Goal: Book appointment/travel/reservation

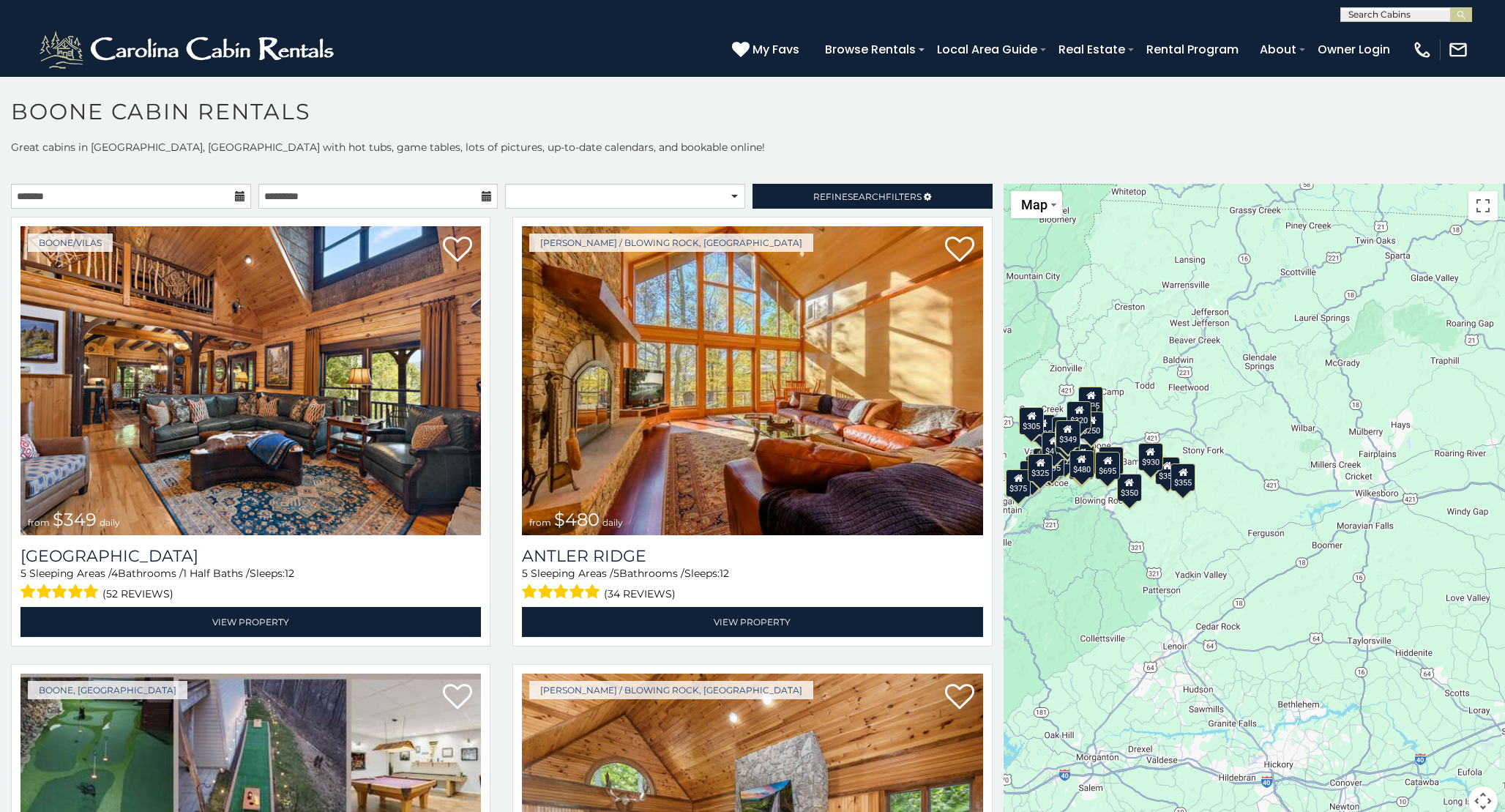
drag, startPoint x: 1313, startPoint y: 483, endPoint x: 1020, endPoint y: 448, distance: 295.1
click at [1020, 448] on div "$349 $480 $525 $315 $355 $675 $635 $930 $400 $451 $330 $400 $485 $460 $395 $255…" at bounding box center [1254, 508] width 501 height 649
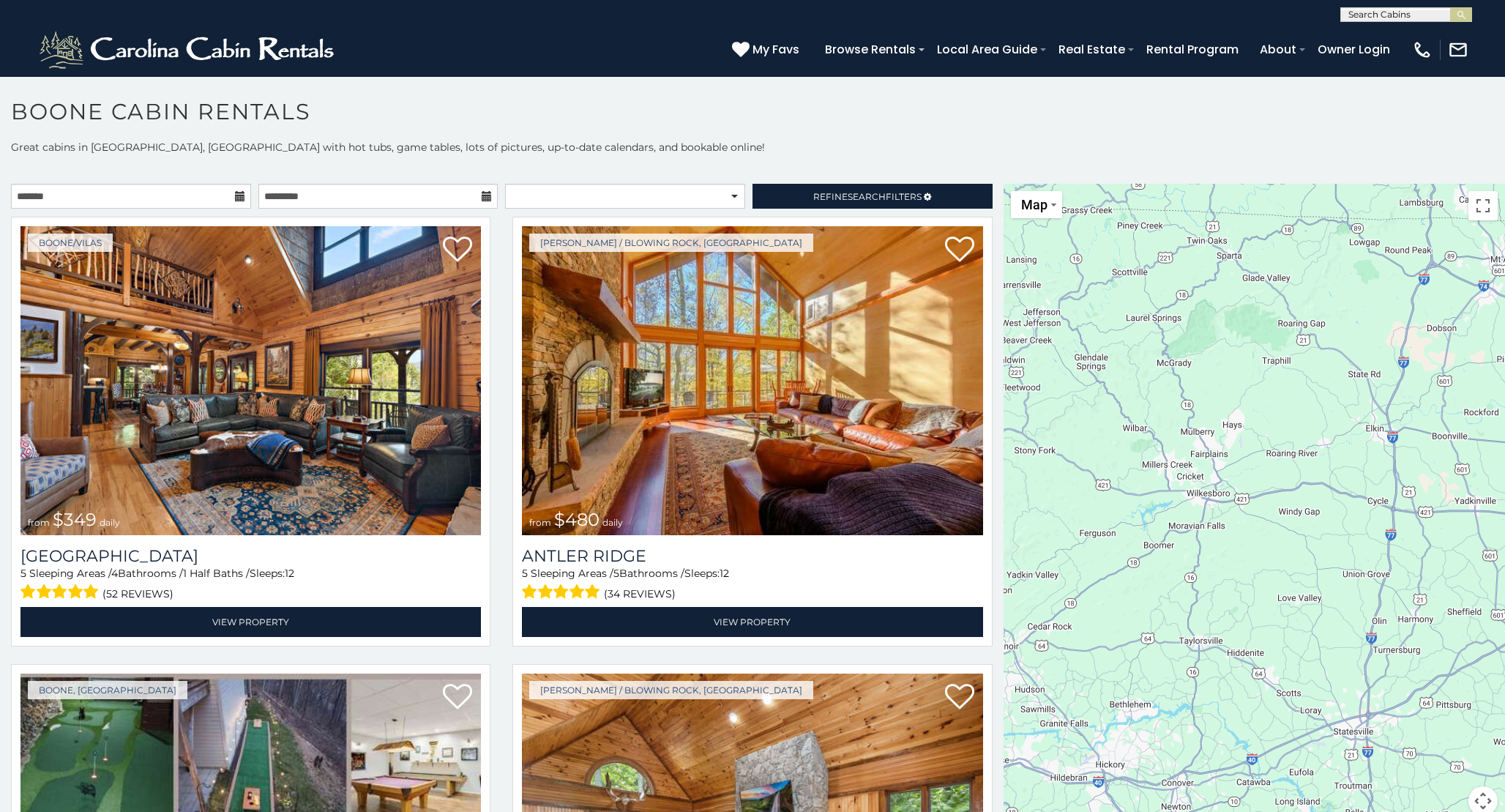
drag, startPoint x: 1288, startPoint y: 466, endPoint x: 1117, endPoint y: 465, distance: 171.0
click at [1117, 465] on div at bounding box center [1254, 508] width 501 height 649
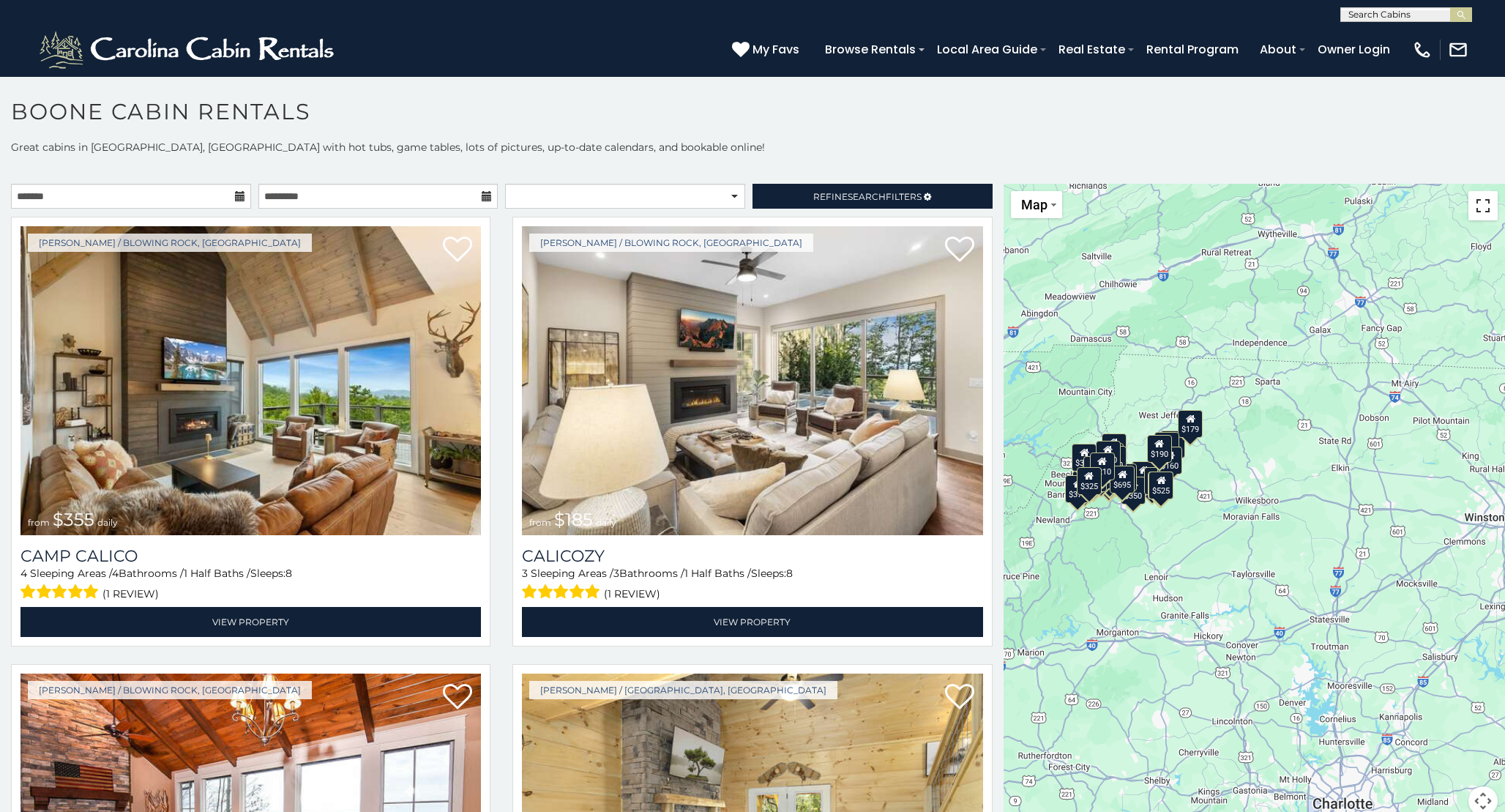
click at [1490, 205] on button "Toggle fullscreen view" at bounding box center [1482, 205] width 29 height 29
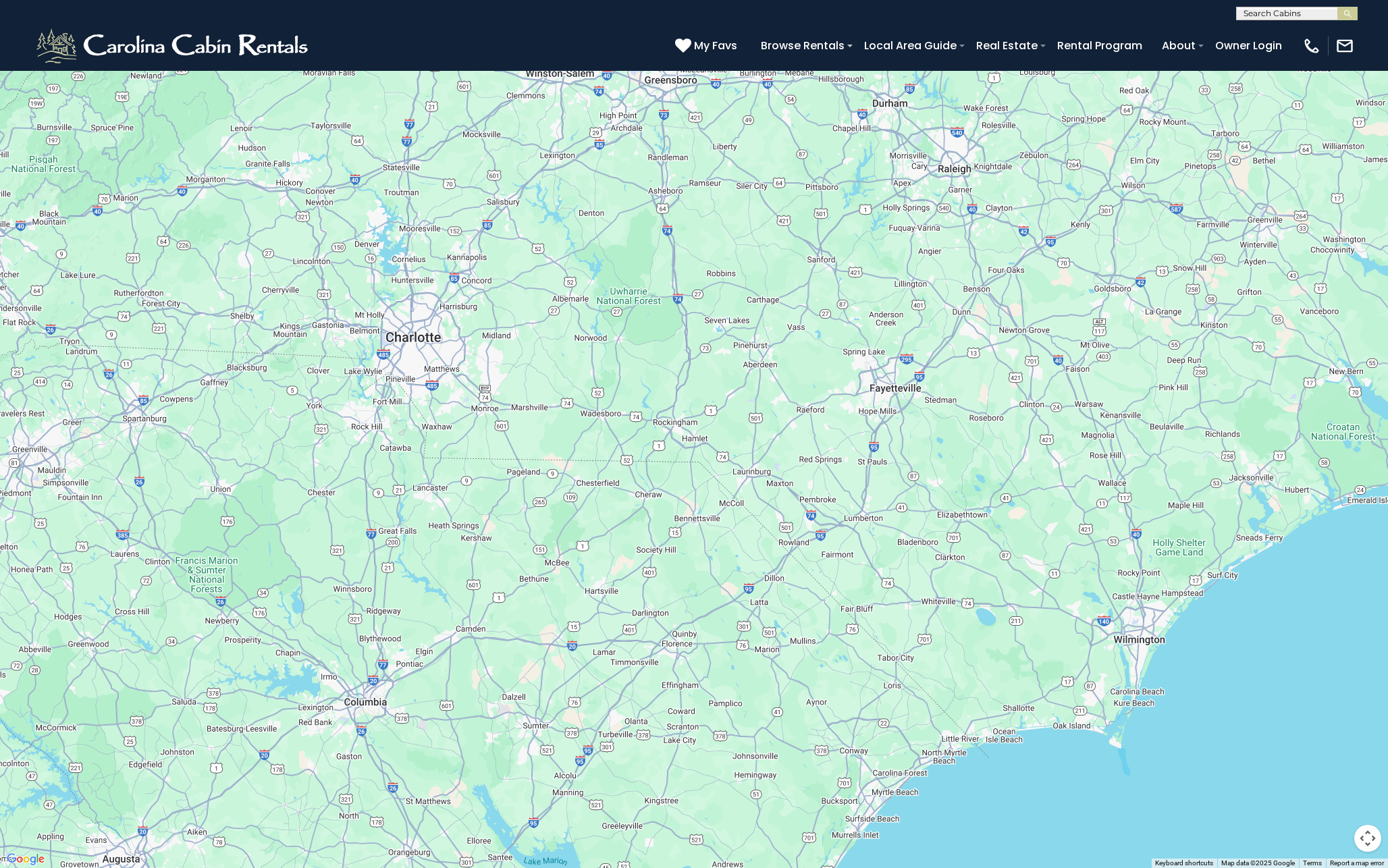
drag, startPoint x: 768, startPoint y: 628, endPoint x: 479, endPoint y: 203, distance: 514.0
click at [479, 203] on div "$349 $480 $525 $315 $355 $675 $635 $930 $400 $451 $330 $400 $485 $460 $395 $255…" at bounding box center [694, 434] width 1388 height 868
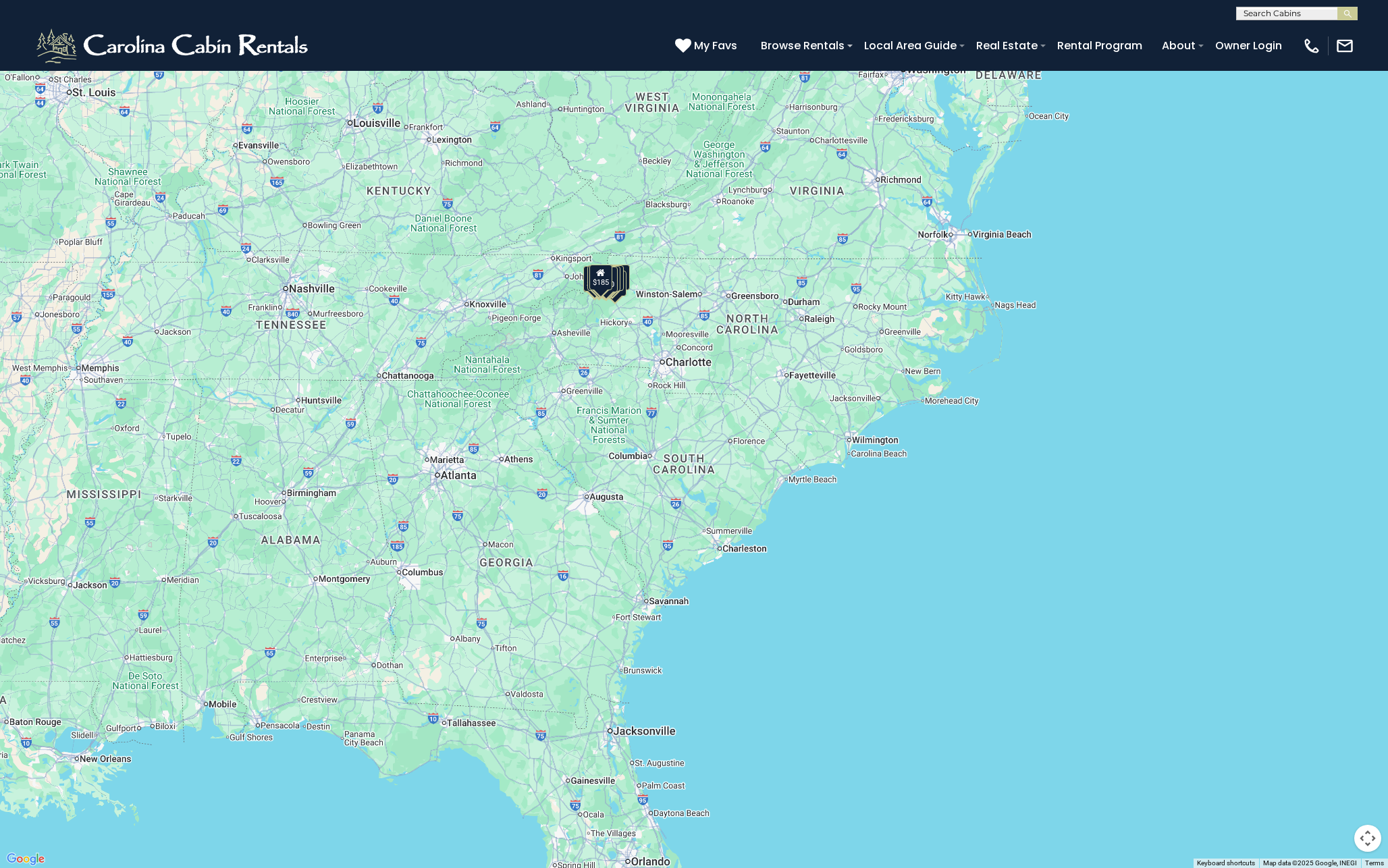
drag, startPoint x: 668, startPoint y: 548, endPoint x: 716, endPoint y: 317, distance: 235.9
click at [717, 317] on div "$350 $355 $375 $365 $345 $185 $355 $375 $305 $436 $220 $325 $300 $315 $240 $270…" at bounding box center [694, 434] width 1388 height 868
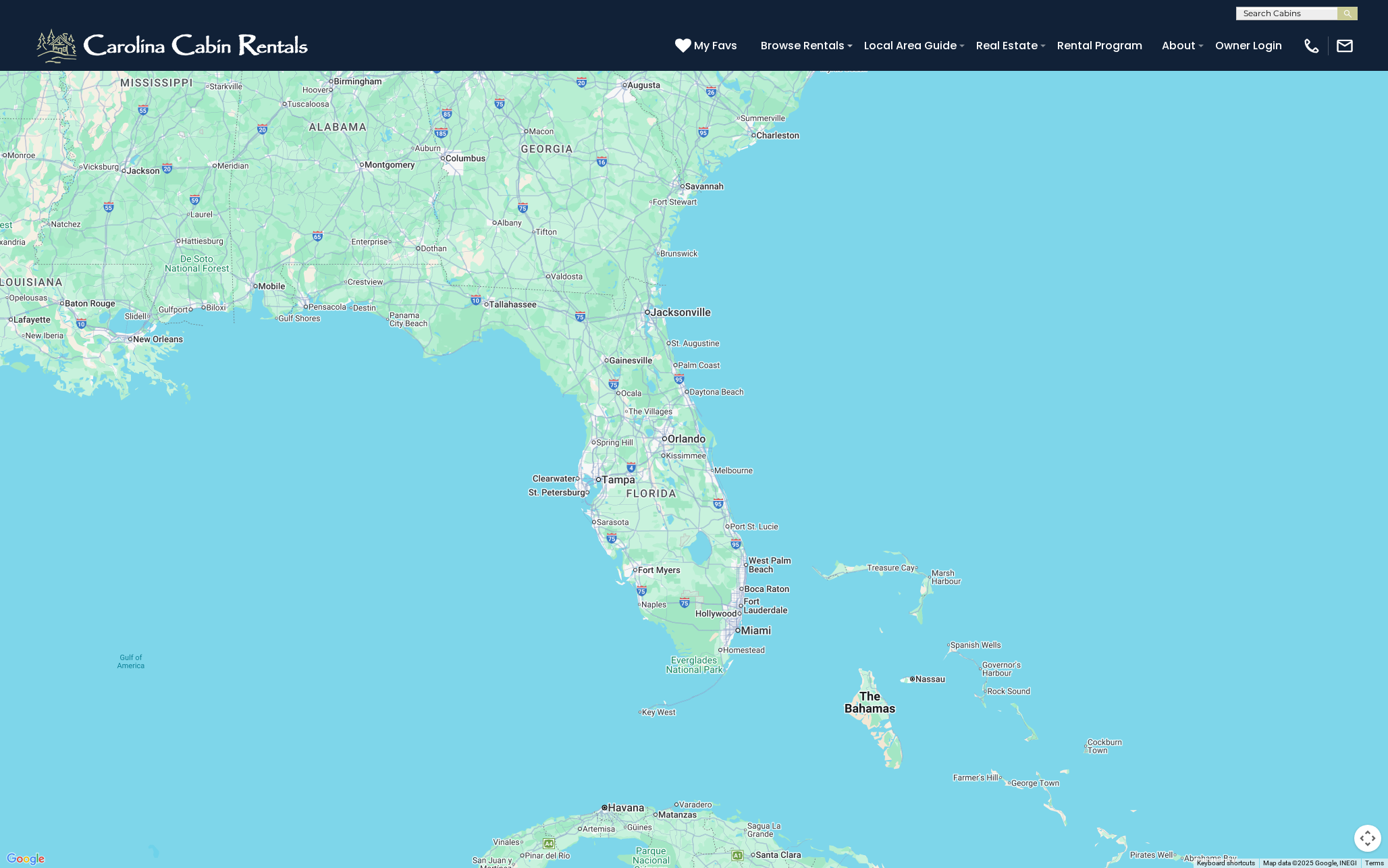
drag, startPoint x: 608, startPoint y: 542, endPoint x: 643, endPoint y: 122, distance: 421.5
click at [643, 122] on div "$349 $480 $525 $315 $355 $675 $635 $930 $400 $451 $330 $400 $485 $460 $395 $255…" at bounding box center [694, 434] width 1388 height 868
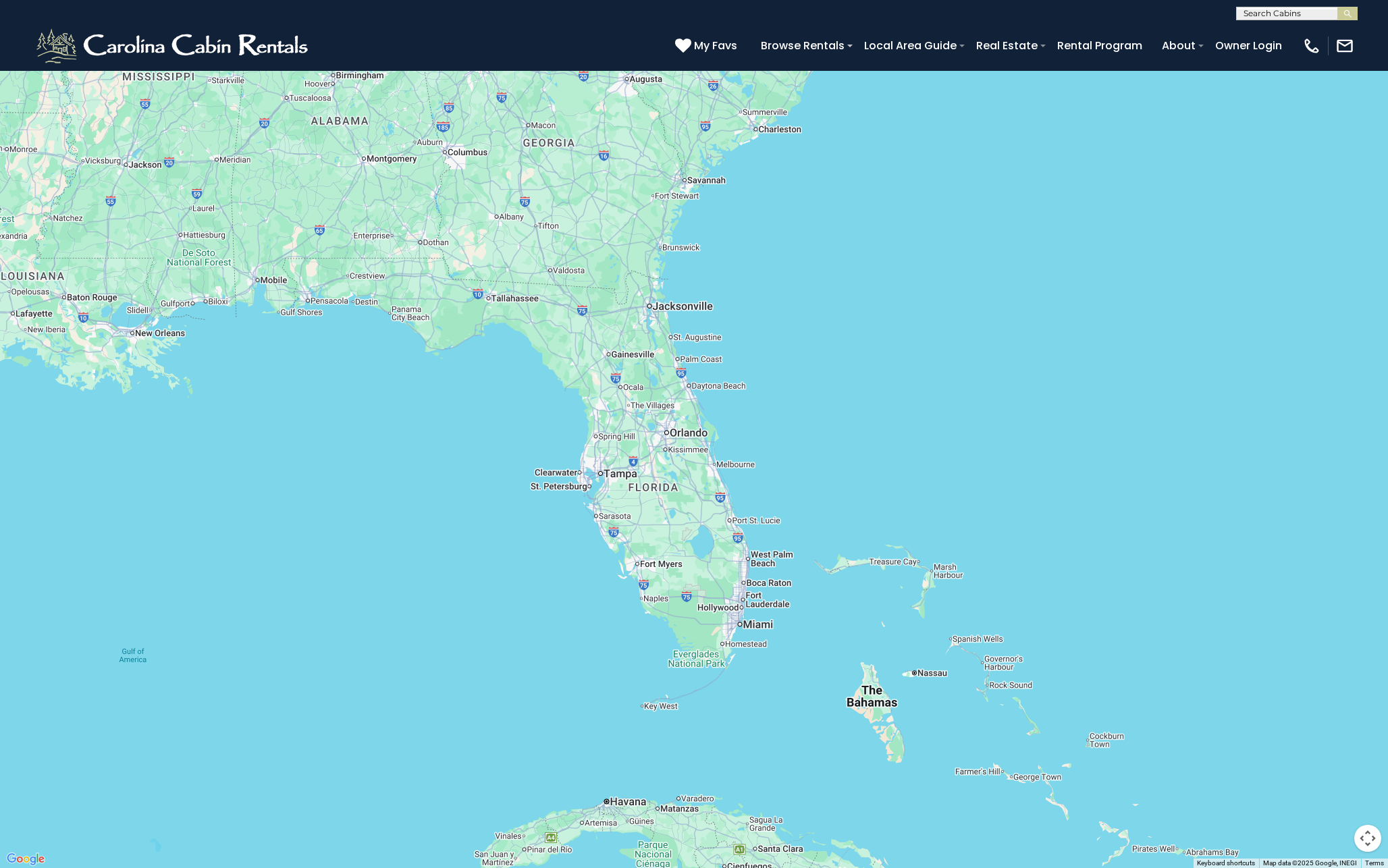
click at [705, 574] on div at bounding box center [694, 434] width 1388 height 868
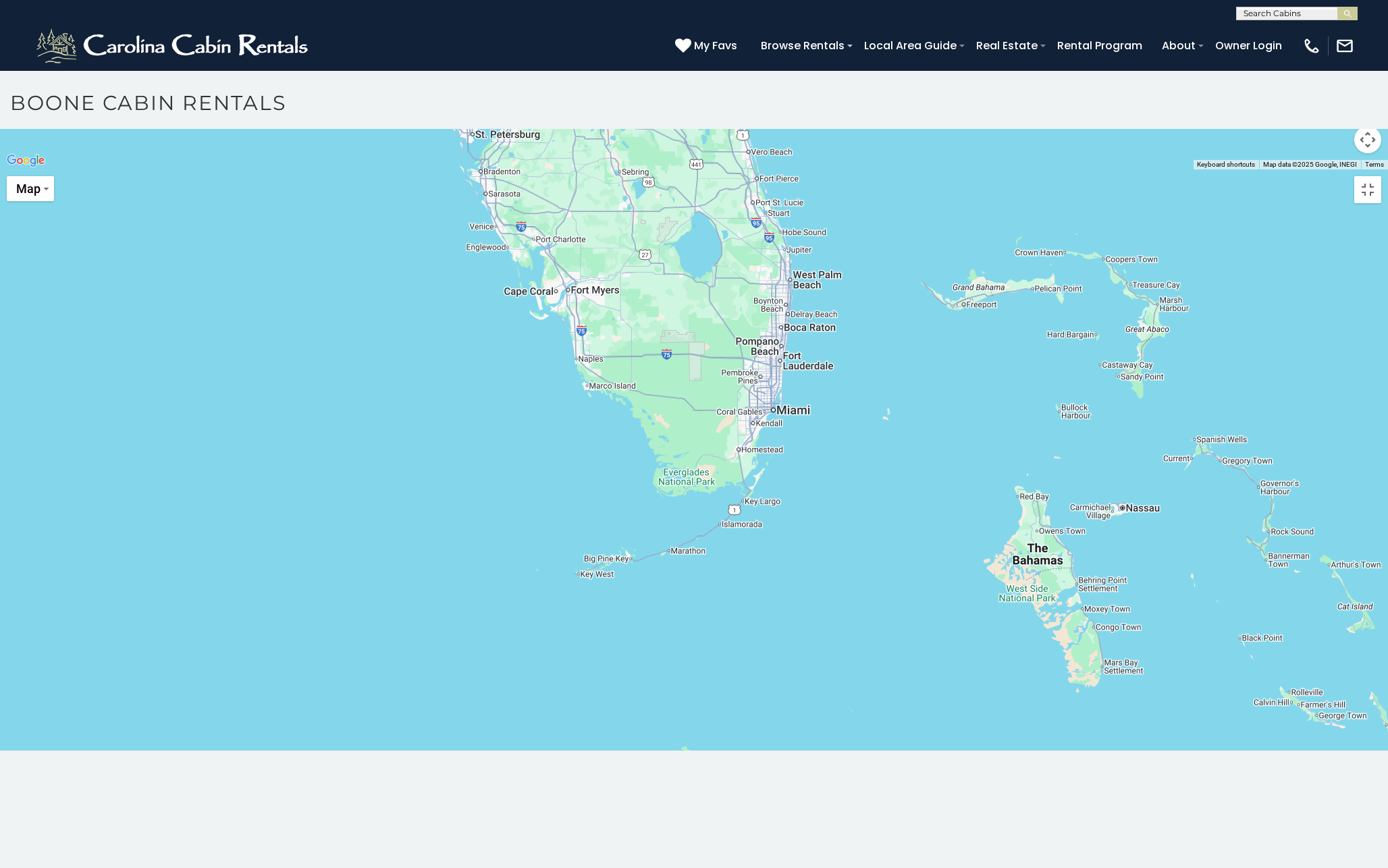
click at [770, 170] on div at bounding box center [694, 170] width 1388 height 0
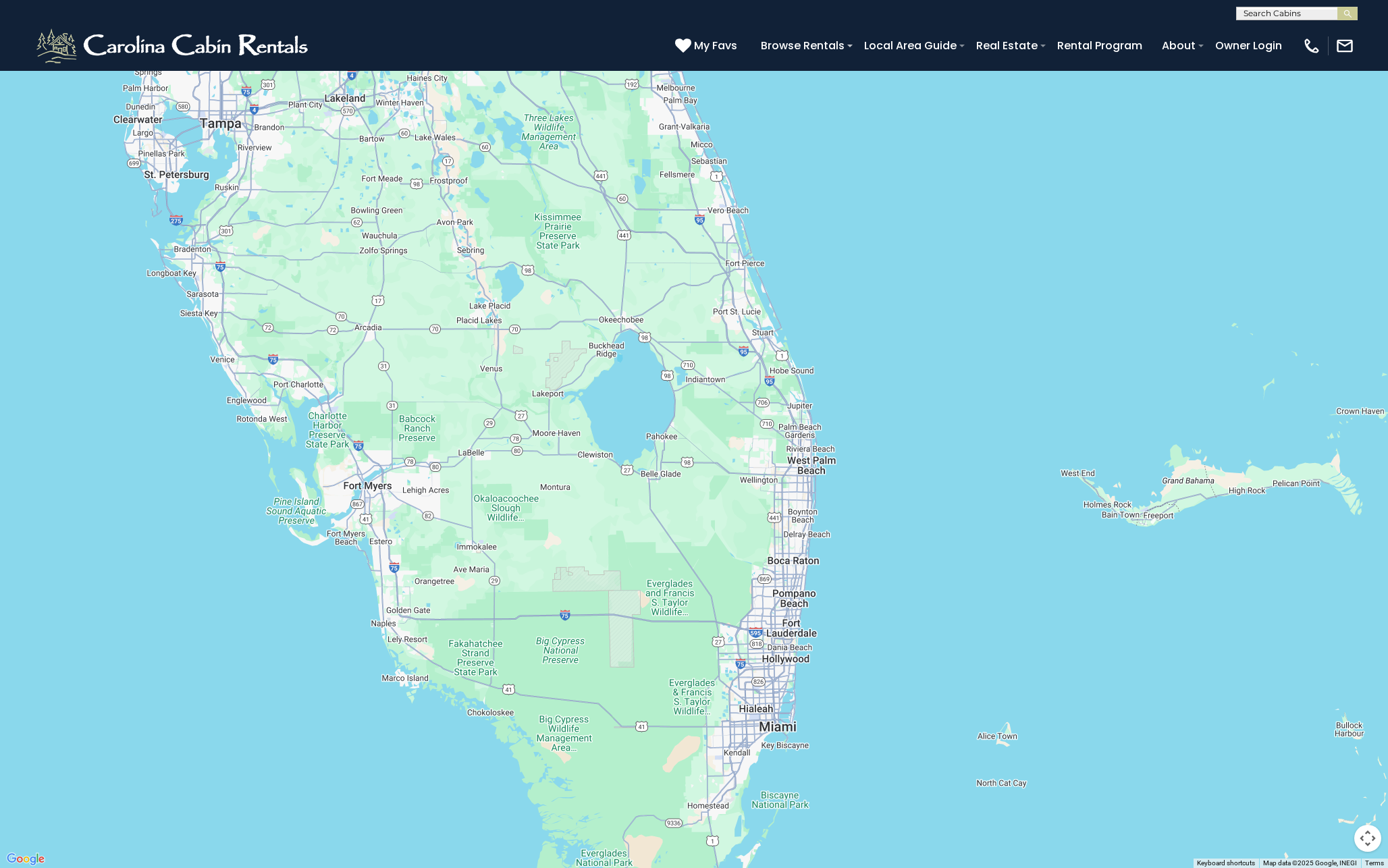
click at [789, 602] on div at bounding box center [694, 434] width 1388 height 868
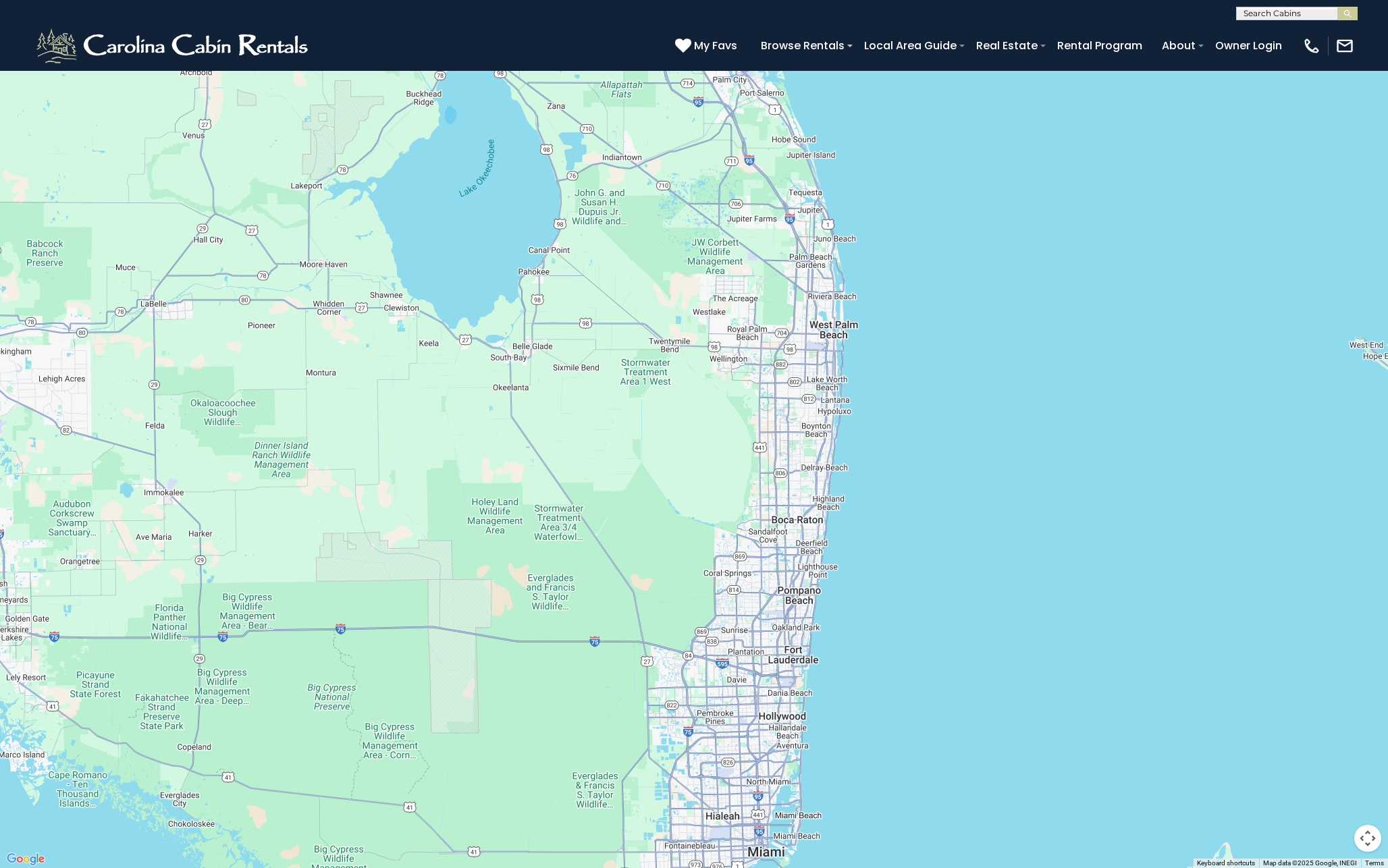
click at [760, 600] on div at bounding box center [694, 434] width 1388 height 868
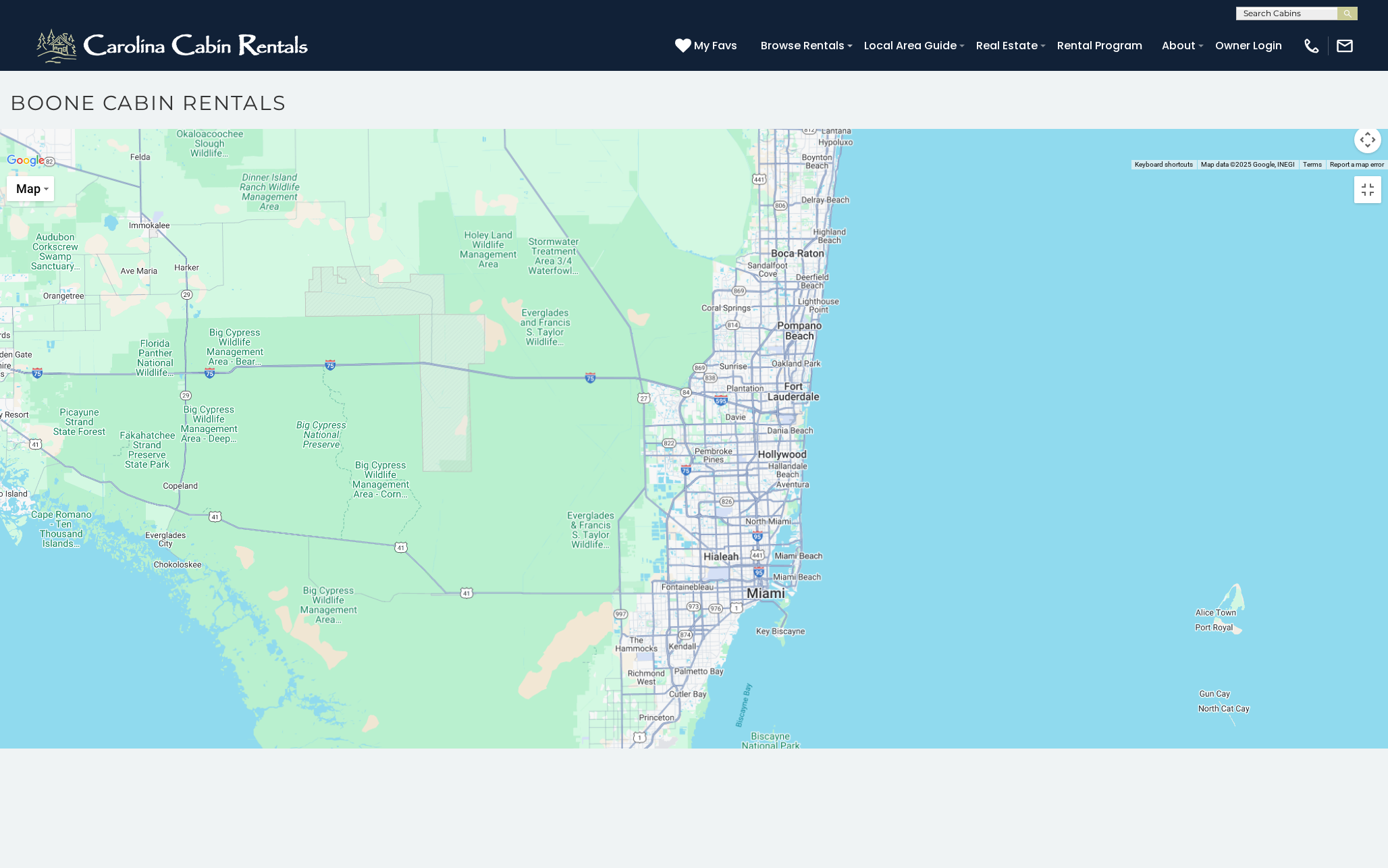
click at [760, 170] on div at bounding box center [694, 170] width 1388 height 0
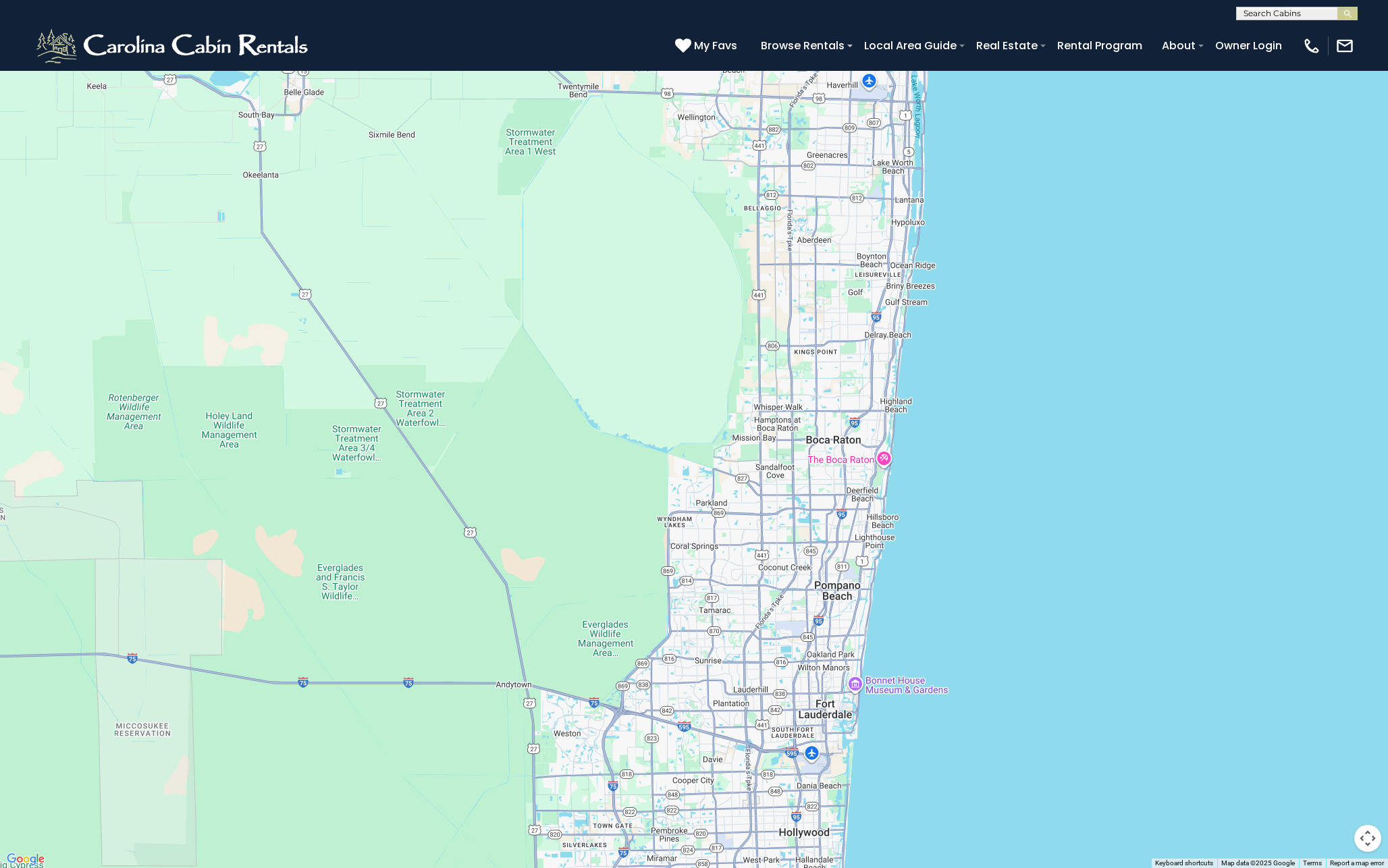
click at [822, 683] on div at bounding box center [694, 434] width 1388 height 868
